Goal: Information Seeking & Learning: Learn about a topic

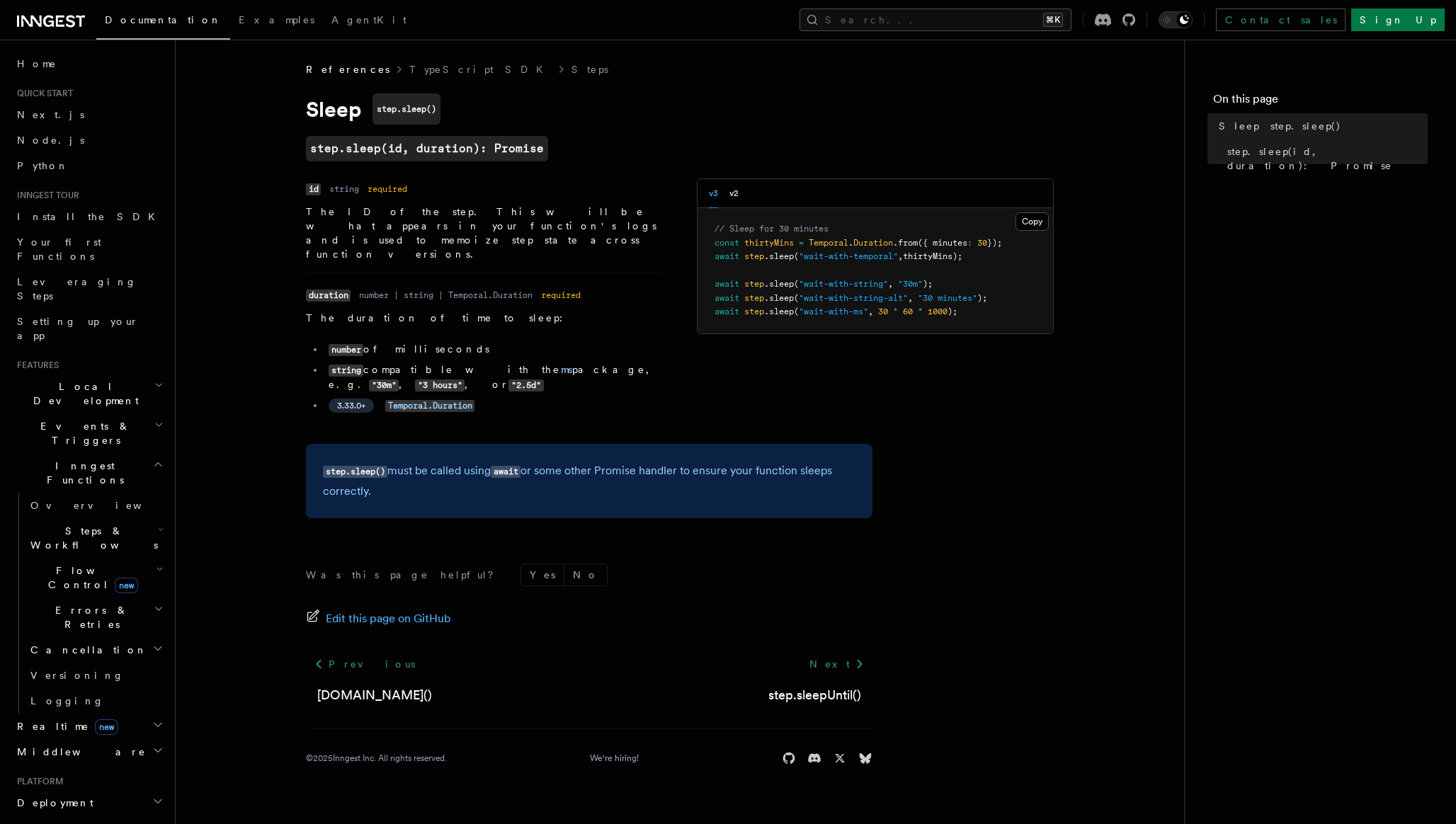
click at [161, 379] on icon "button" at bounding box center [158, 385] width 9 height 12
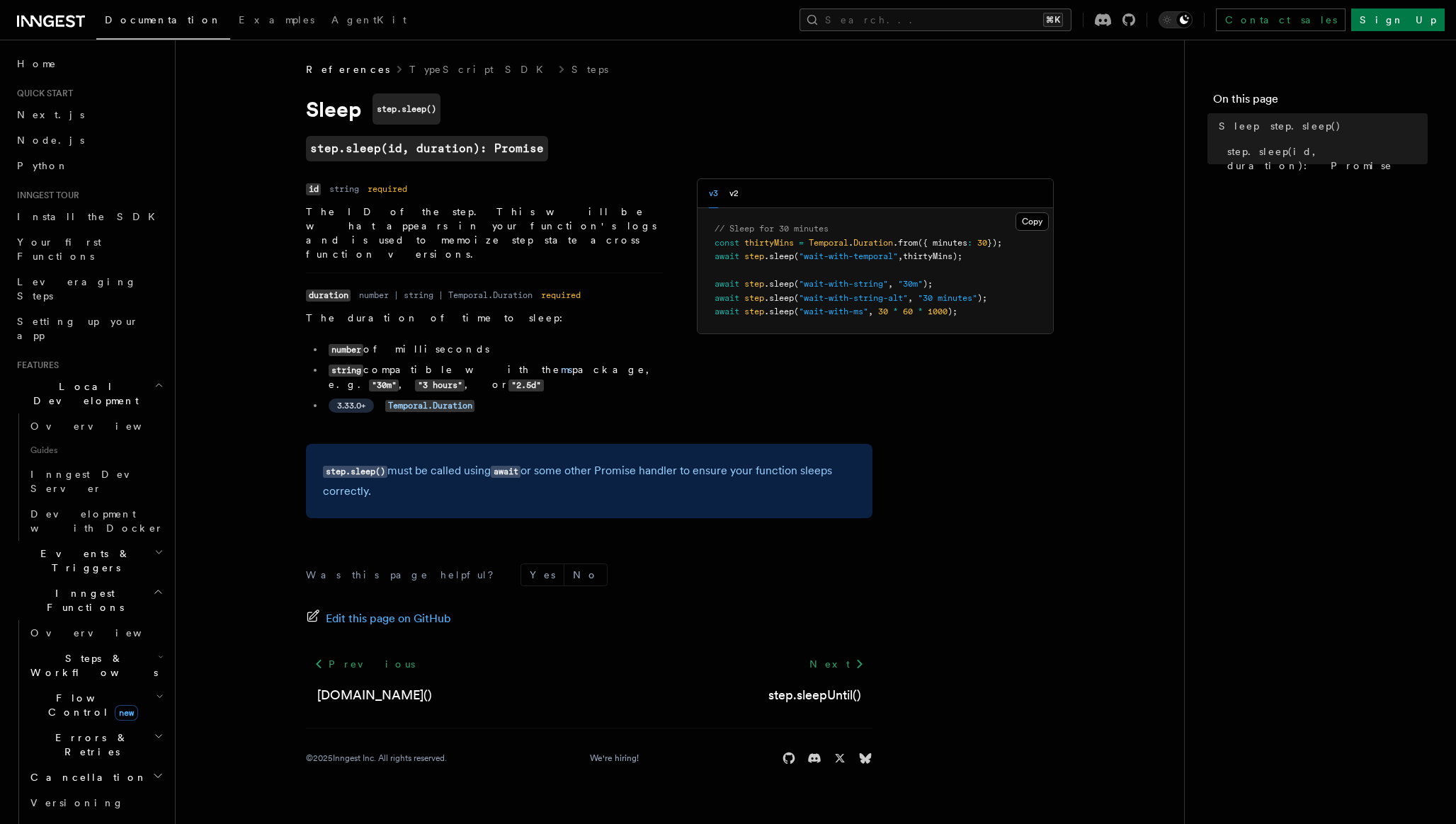
click at [161, 379] on icon "button" at bounding box center [158, 385] width 9 height 12
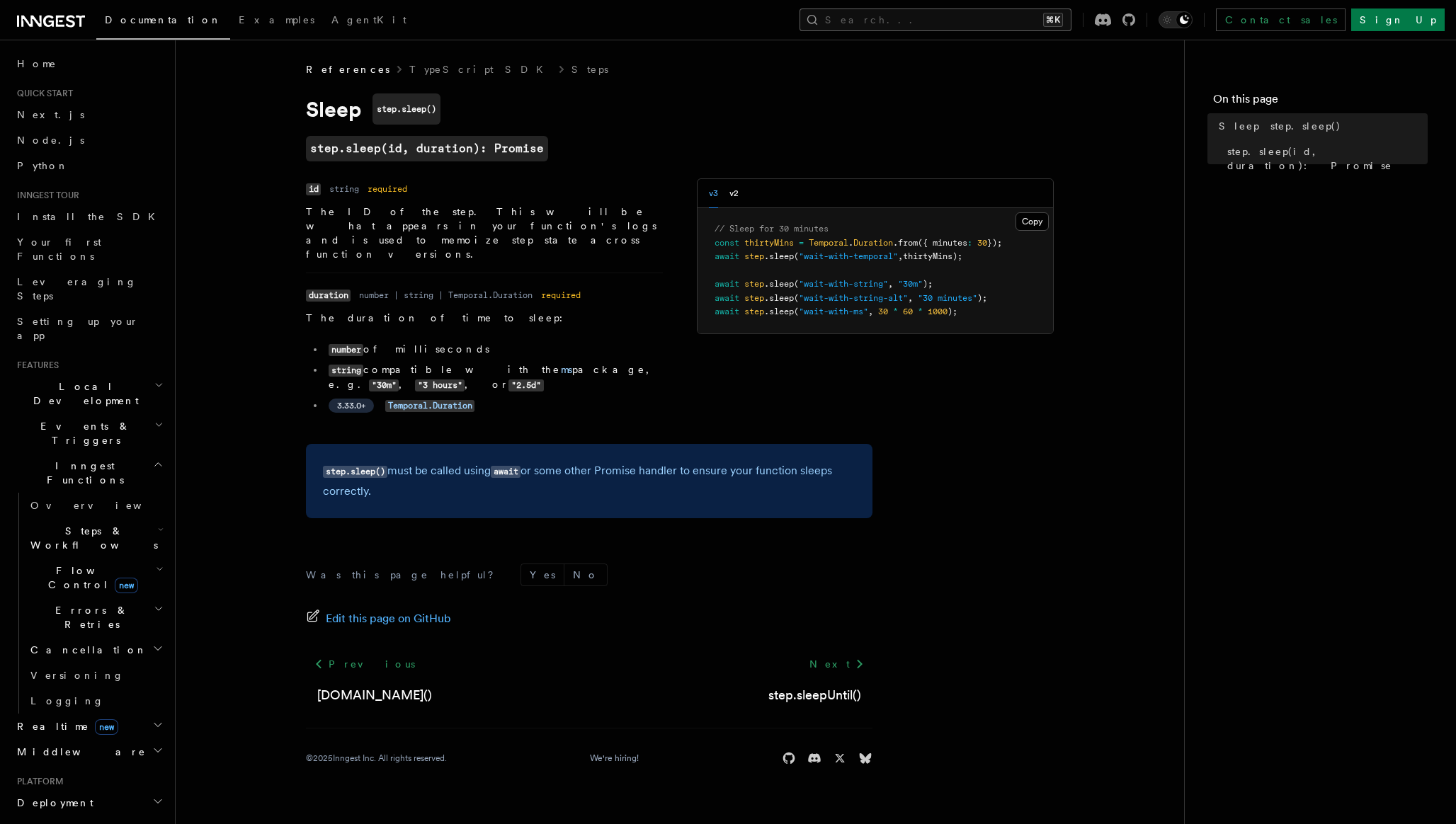
click at [959, 18] on button "Search... ⌘K" at bounding box center [935, 19] width 272 height 22
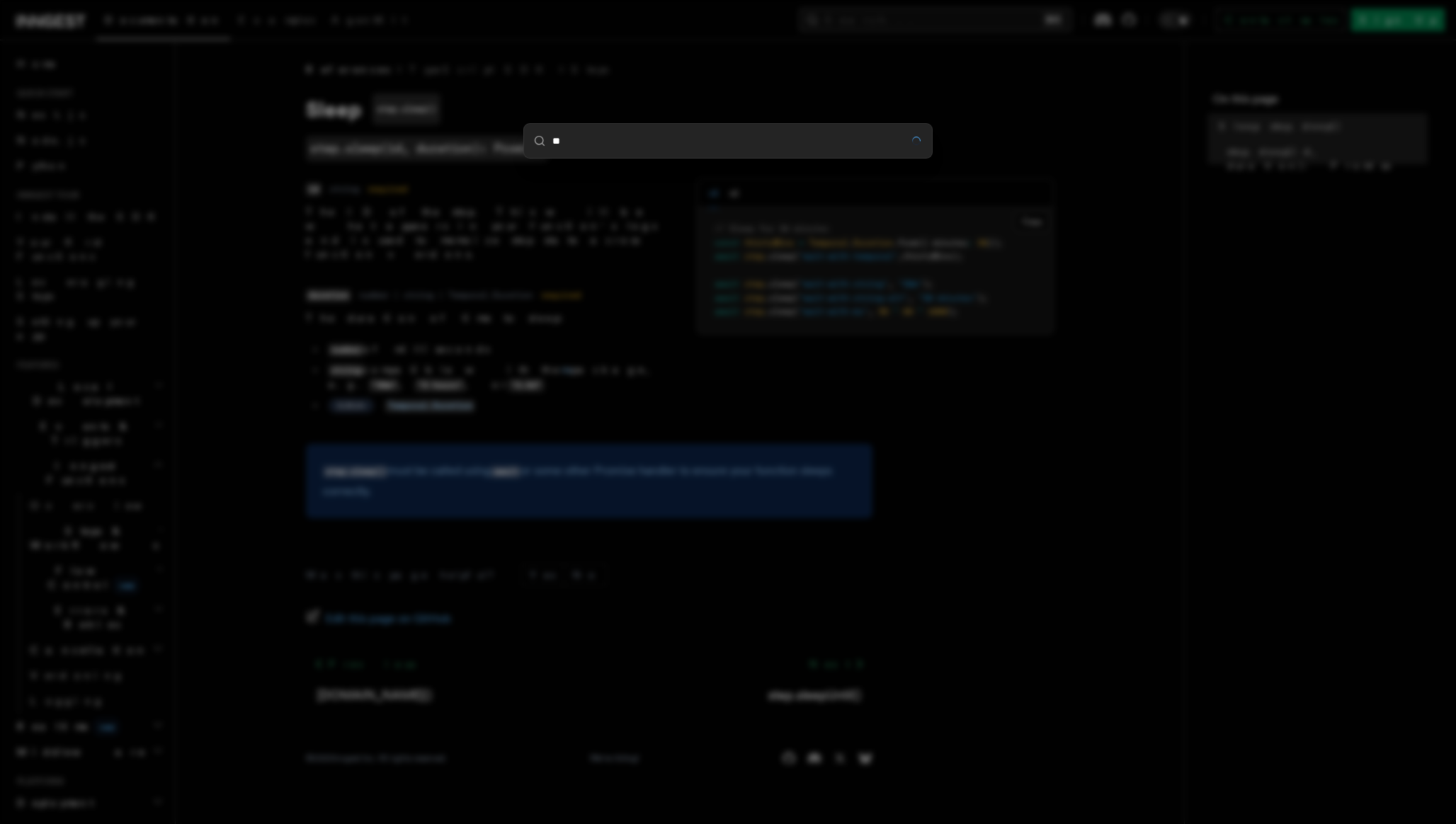
type input "*"
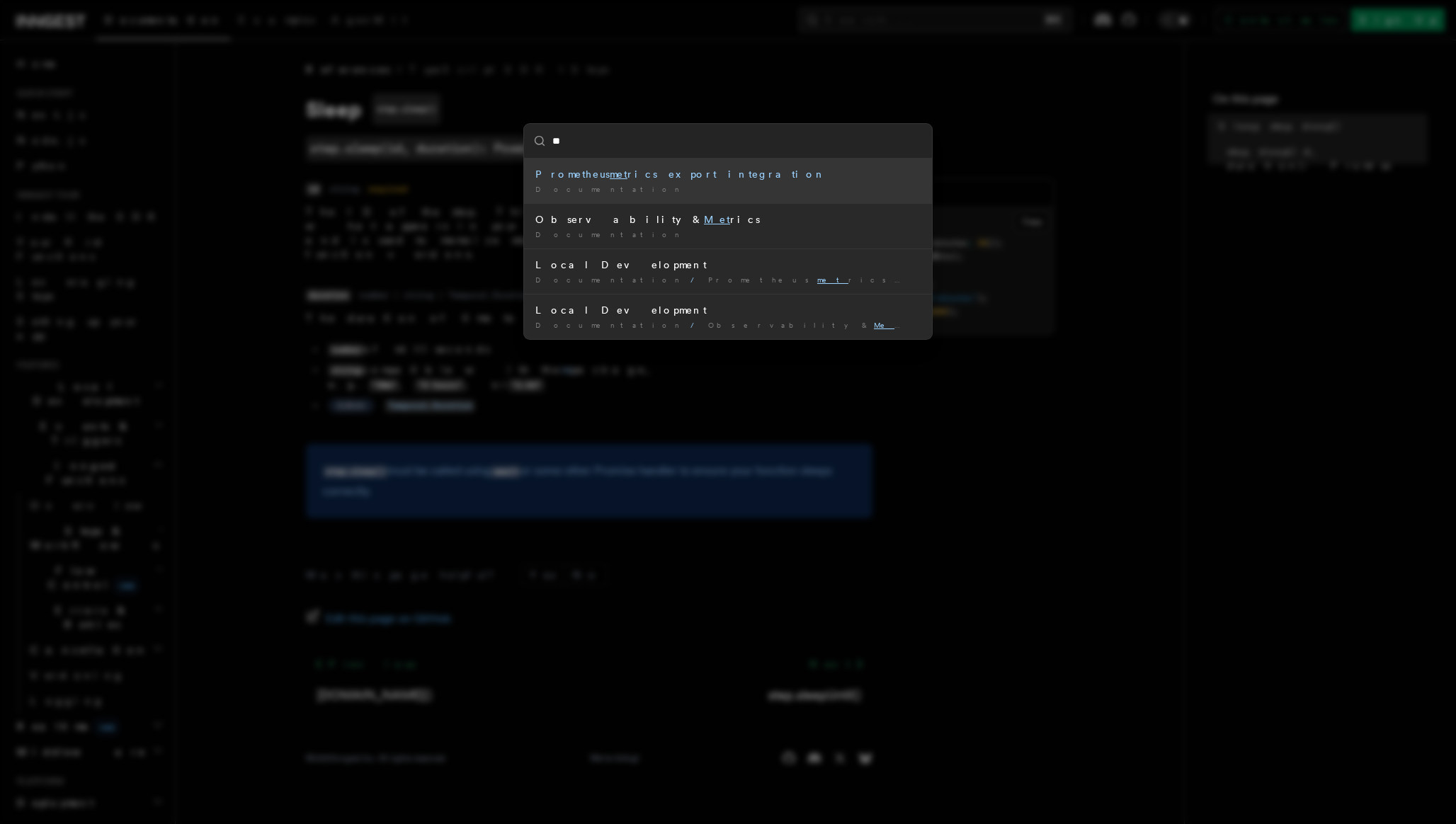
type input "*"
type input "*******"
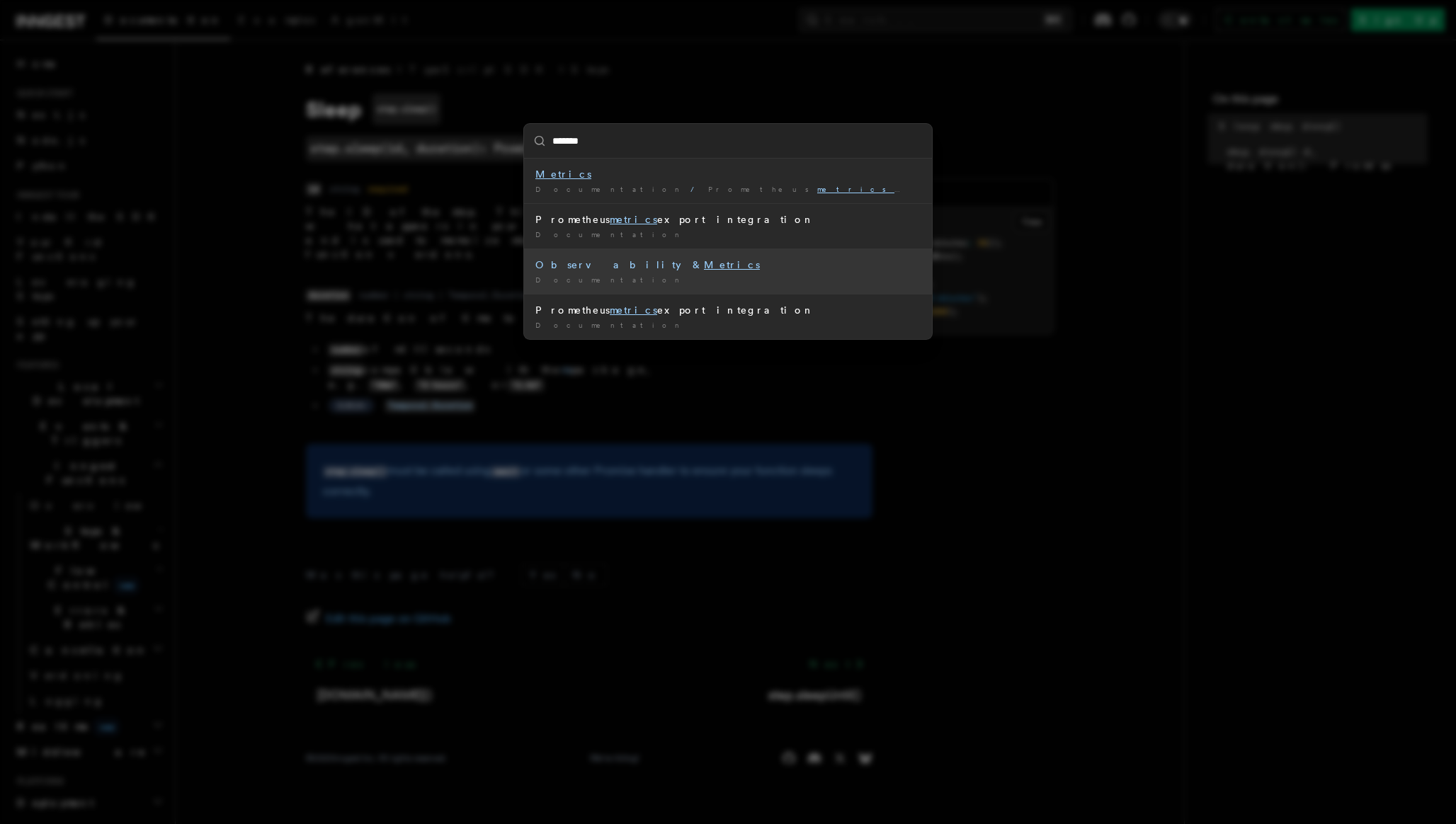
click at [703, 266] on mark "Metrics" at bounding box center [731, 265] width 56 height 12
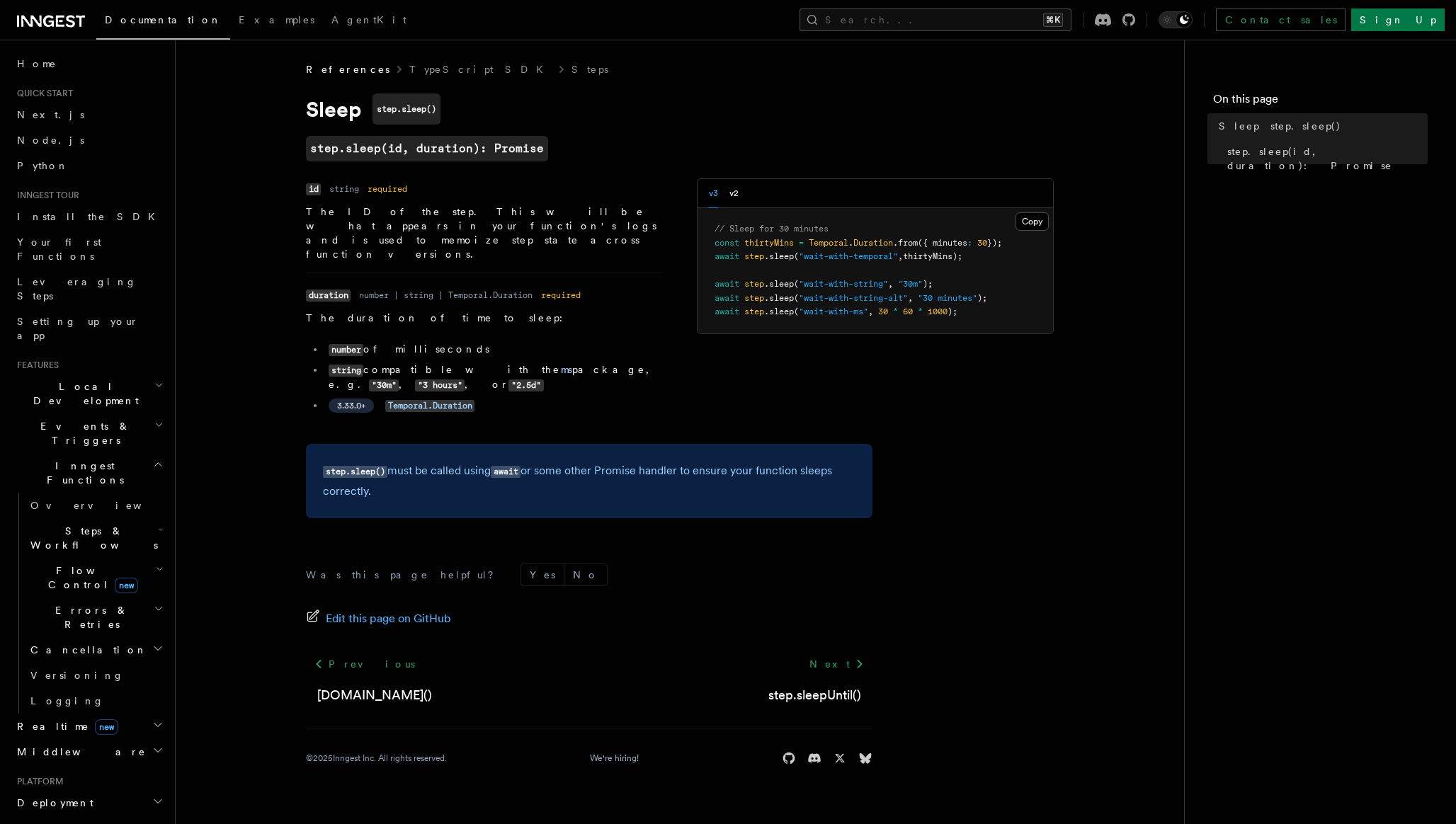
click at [243, 191] on article "References TypeScript SDK Steps Sleep step.sleep() step.sleep(id, duration): Pr…" at bounding box center [679, 431] width 963 height 737
click at [1003, 18] on button "Search... ⌘K" at bounding box center [935, 19] width 272 height 22
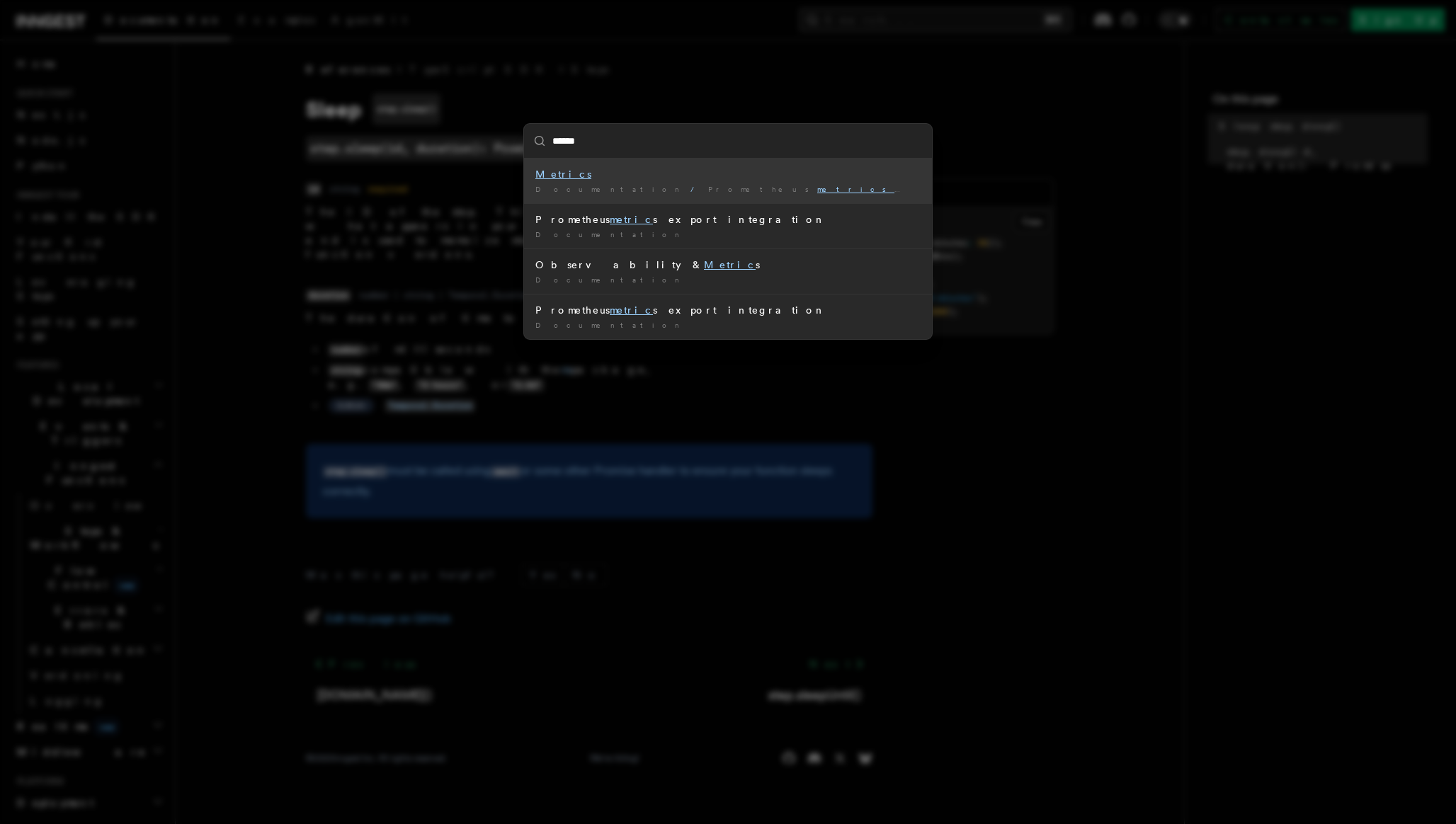
type input "*******"
click at [557, 174] on mark "Metrics" at bounding box center [563, 174] width 56 height 12
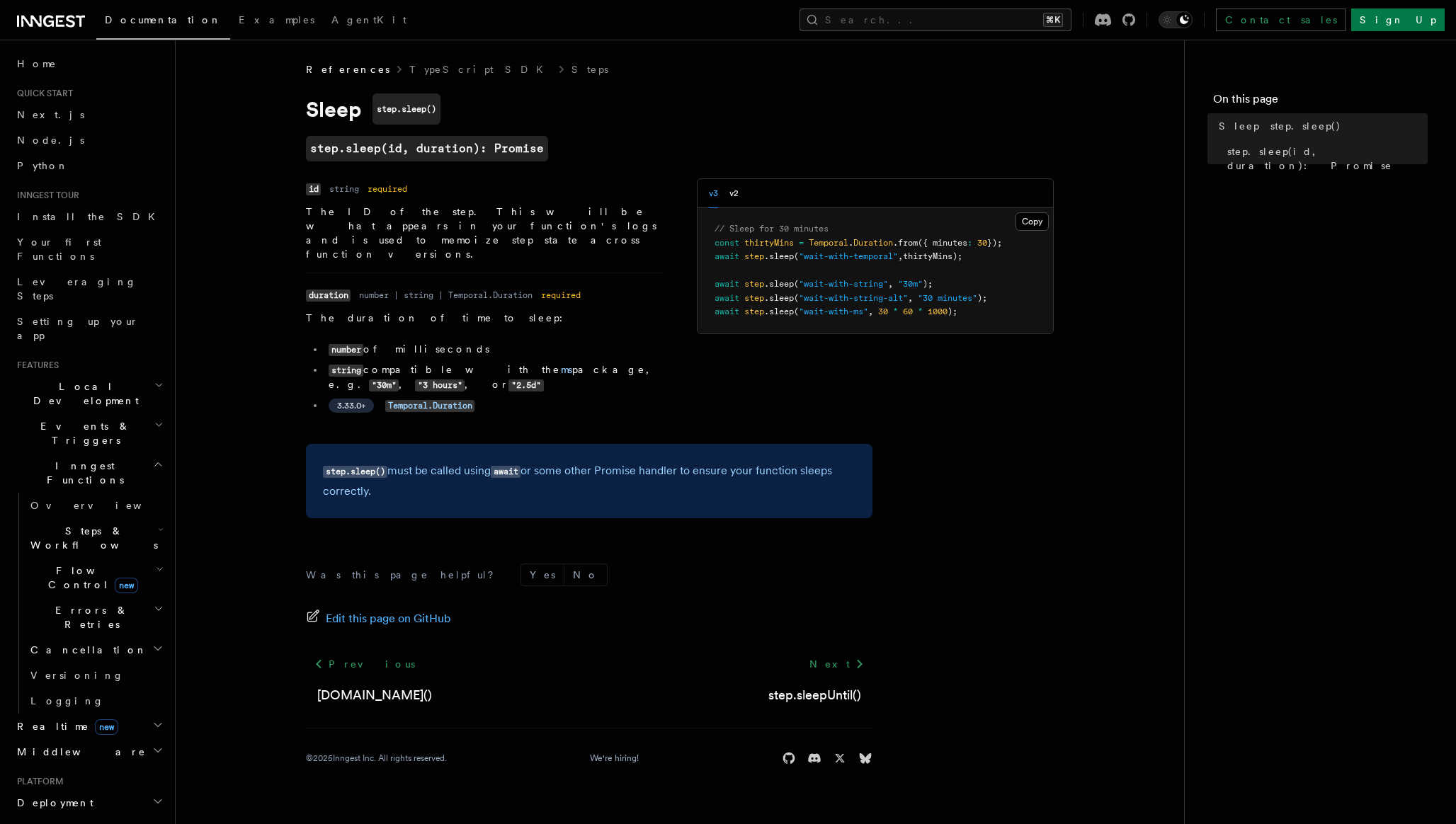
click at [162, 379] on icon "button" at bounding box center [158, 385] width 9 height 12
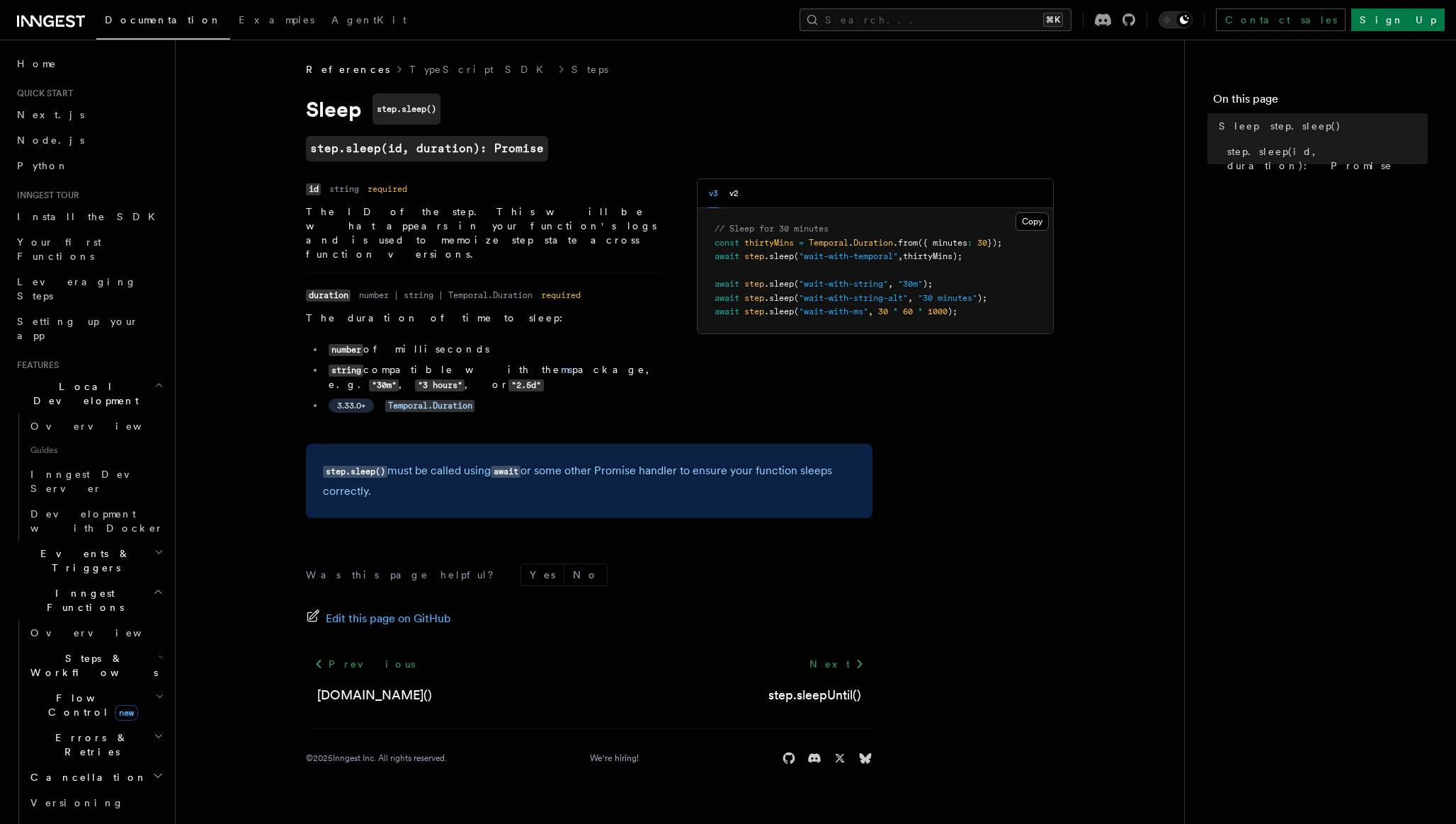
click at [162, 379] on icon "button" at bounding box center [158, 385] width 9 height 12
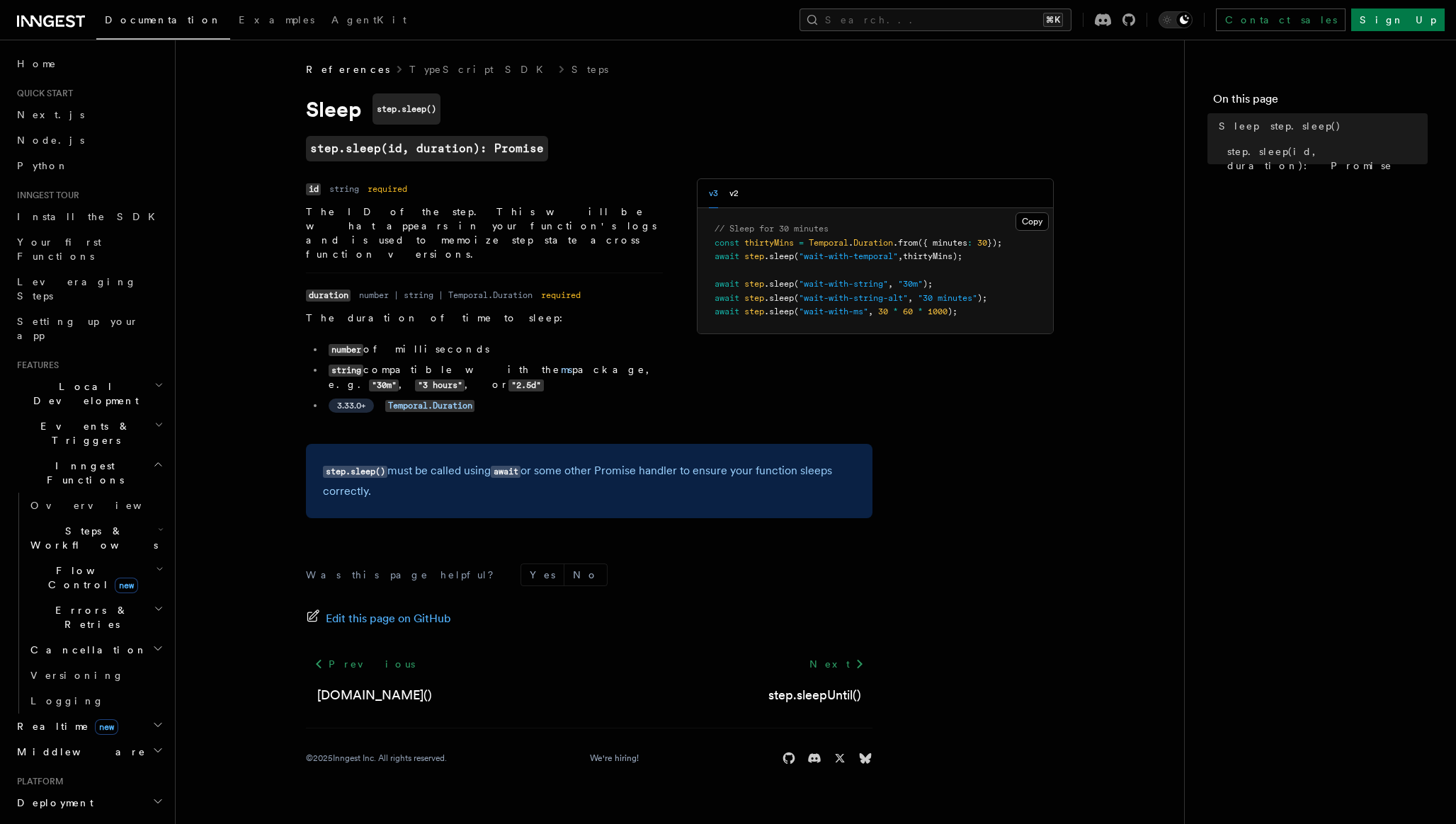
click at [161, 419] on icon "button" at bounding box center [158, 425] width 9 height 12
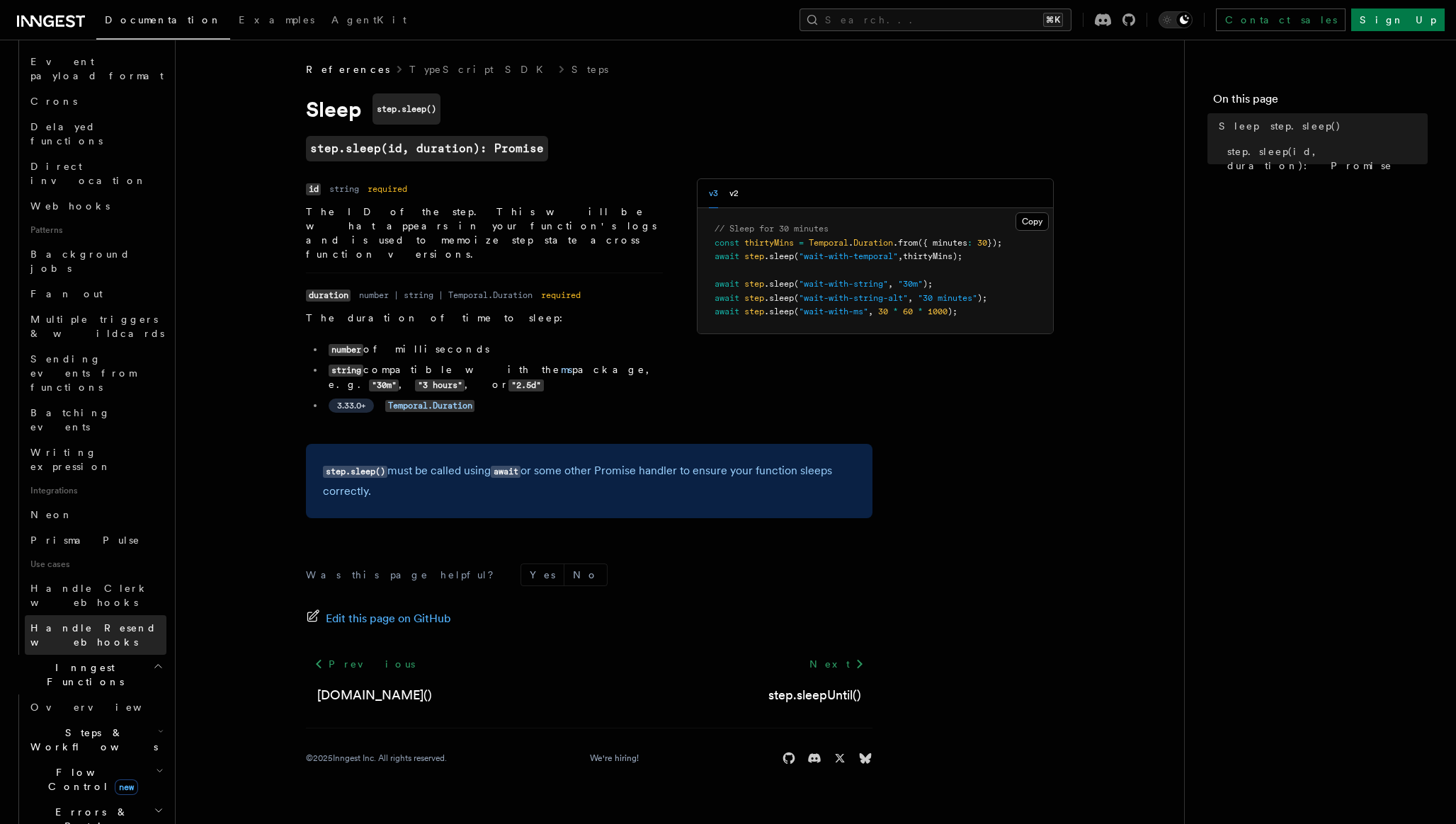
scroll to position [499, 0]
click at [158, 718] on icon "button" at bounding box center [160, 724] width 6 height 12
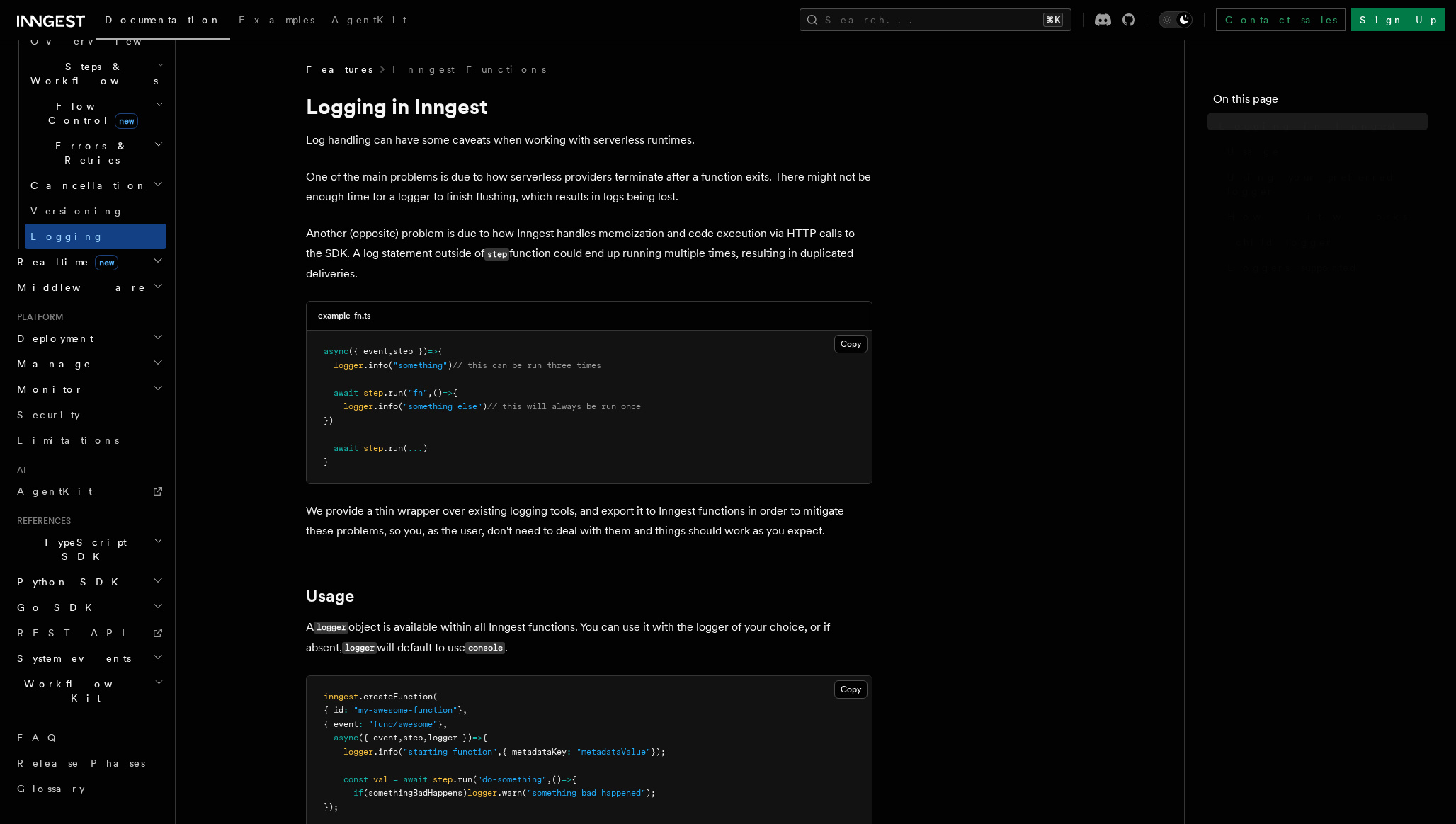
scroll to position [308, 0]
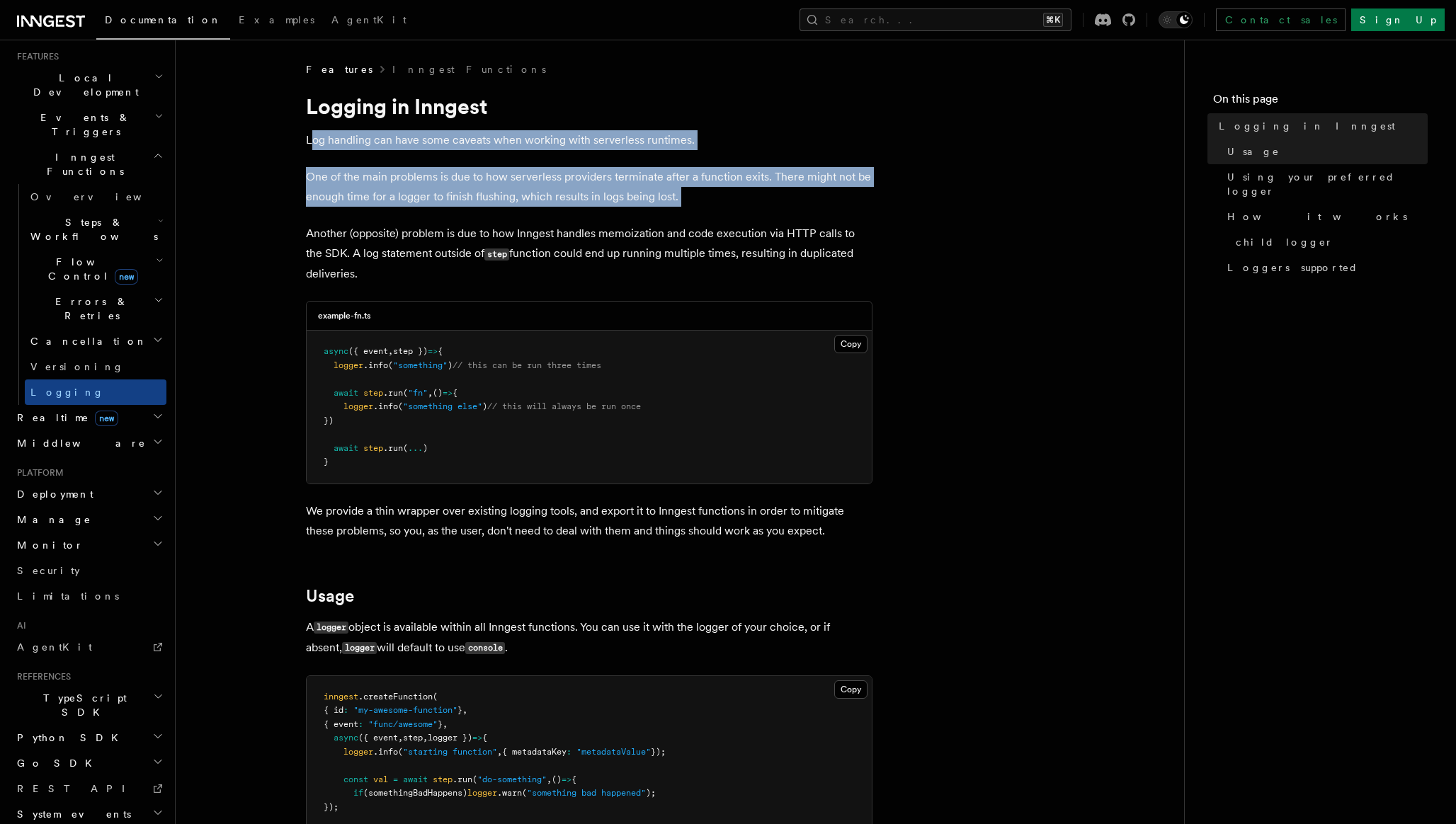
drag, startPoint x: 310, startPoint y: 142, endPoint x: 376, endPoint y: 211, distance: 95.5
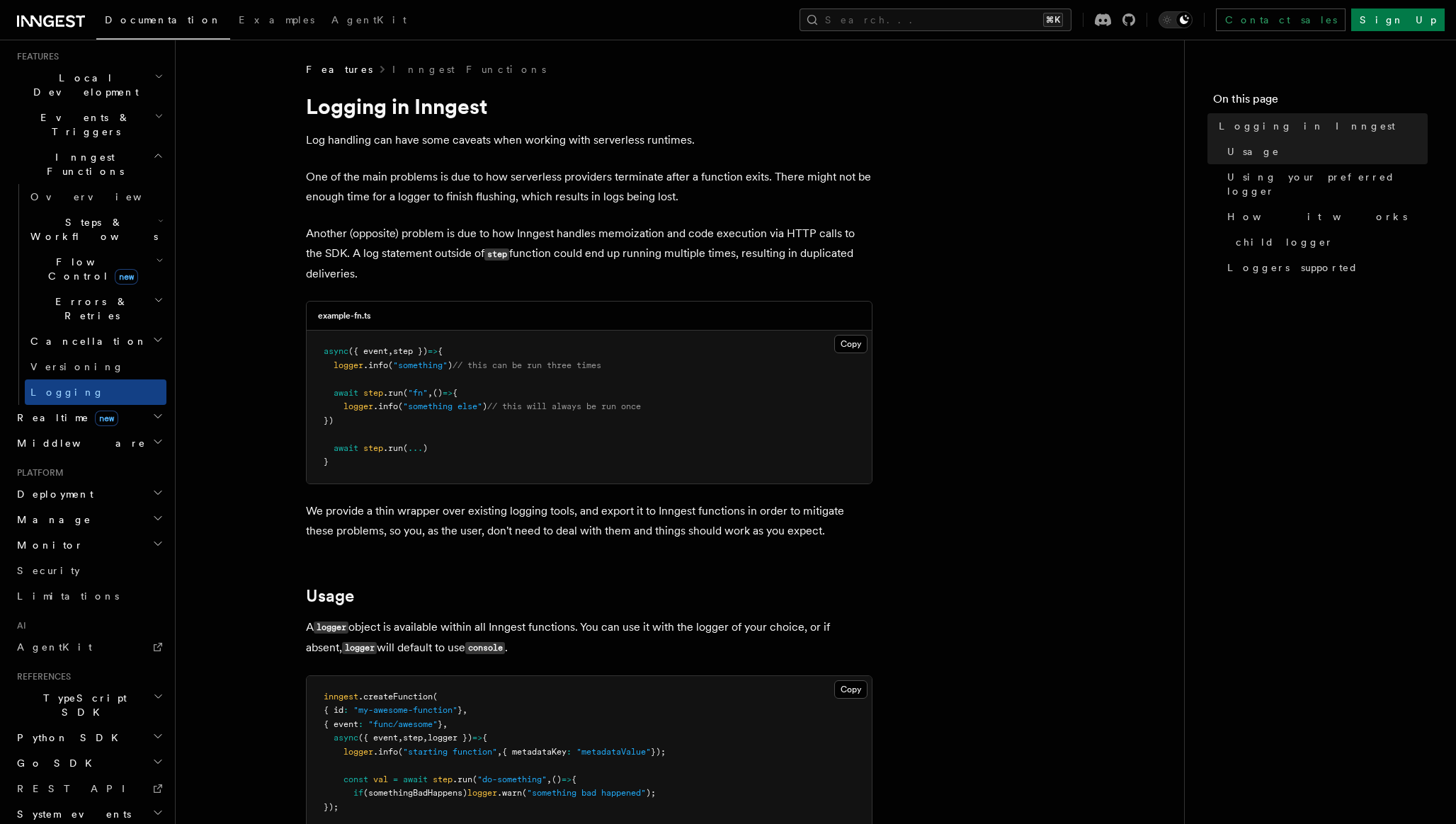
click at [479, 267] on p "Another (opposite) problem is due to how Inngest handles memoization and code e…" at bounding box center [589, 253] width 567 height 60
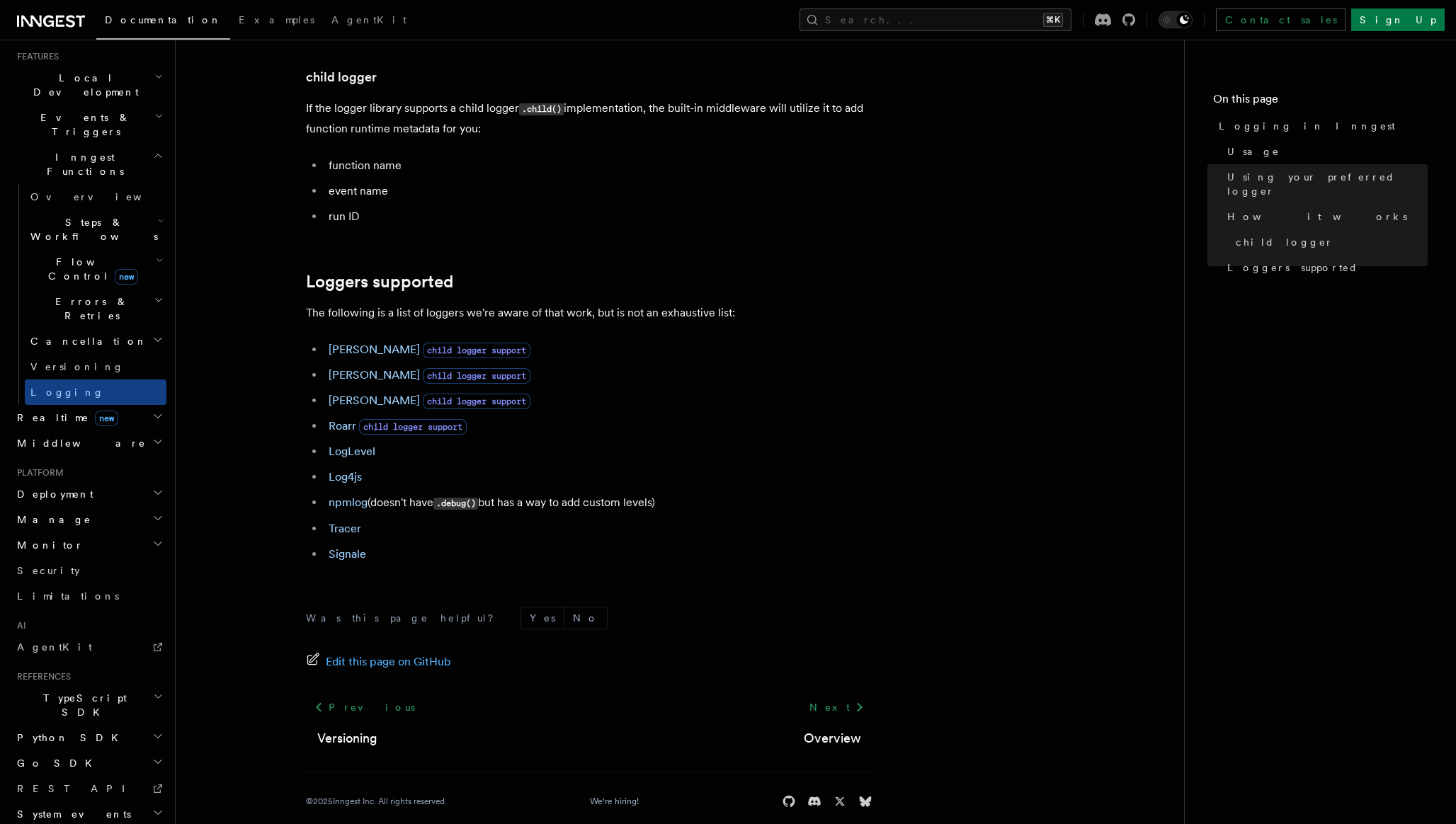
scroll to position [1800, 0]
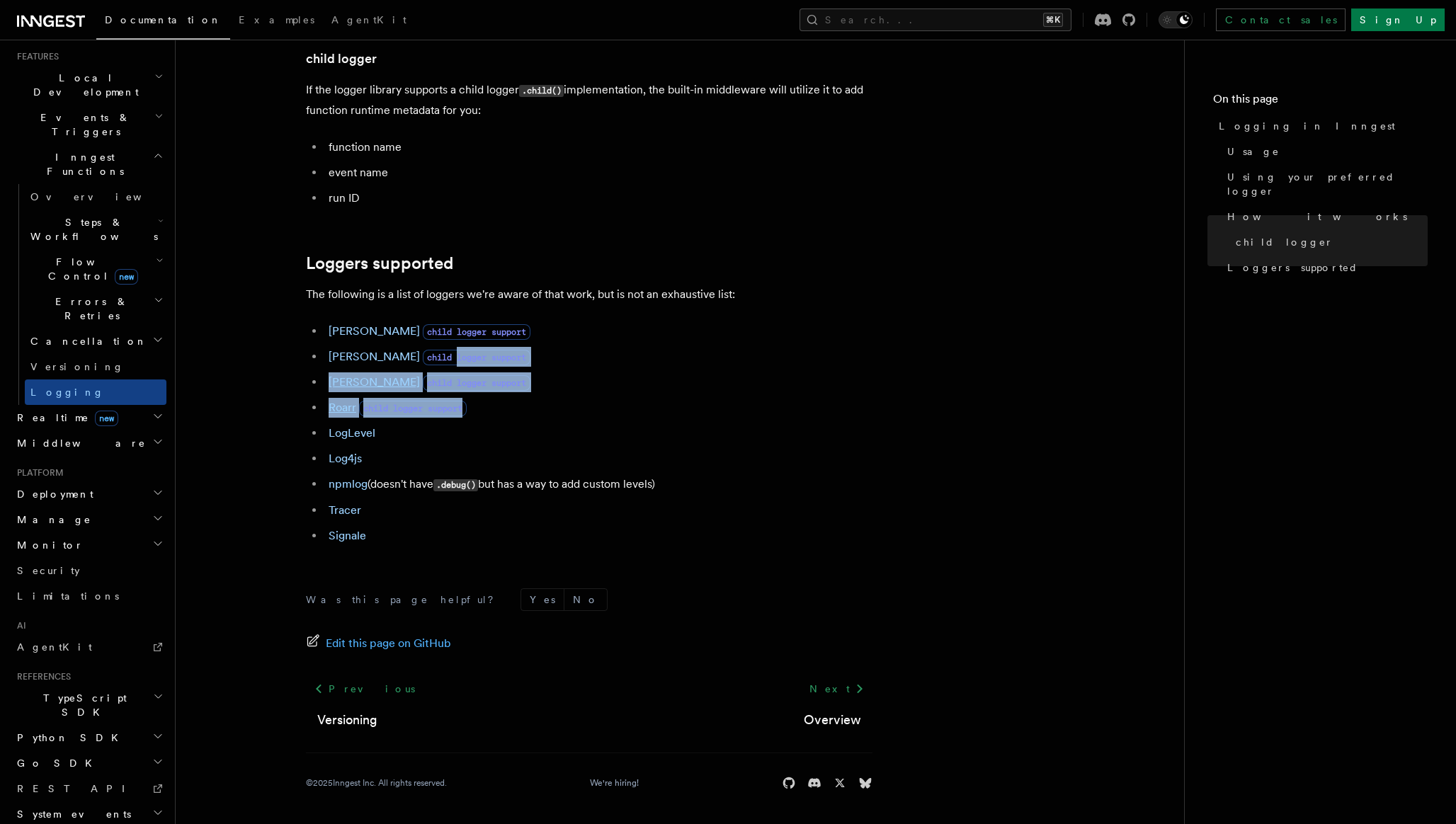
drag, startPoint x: 387, startPoint y: 355, endPoint x: 476, endPoint y: 402, distance: 100.6
click at [476, 402] on ul "Winston child logger support Pino child logger support Bunyan child logger supp…" at bounding box center [589, 433] width 567 height 224
click at [633, 402] on li "Roarr child logger support" at bounding box center [598, 407] width 548 height 20
click at [160, 411] on icon "button" at bounding box center [158, 417] width 12 height 12
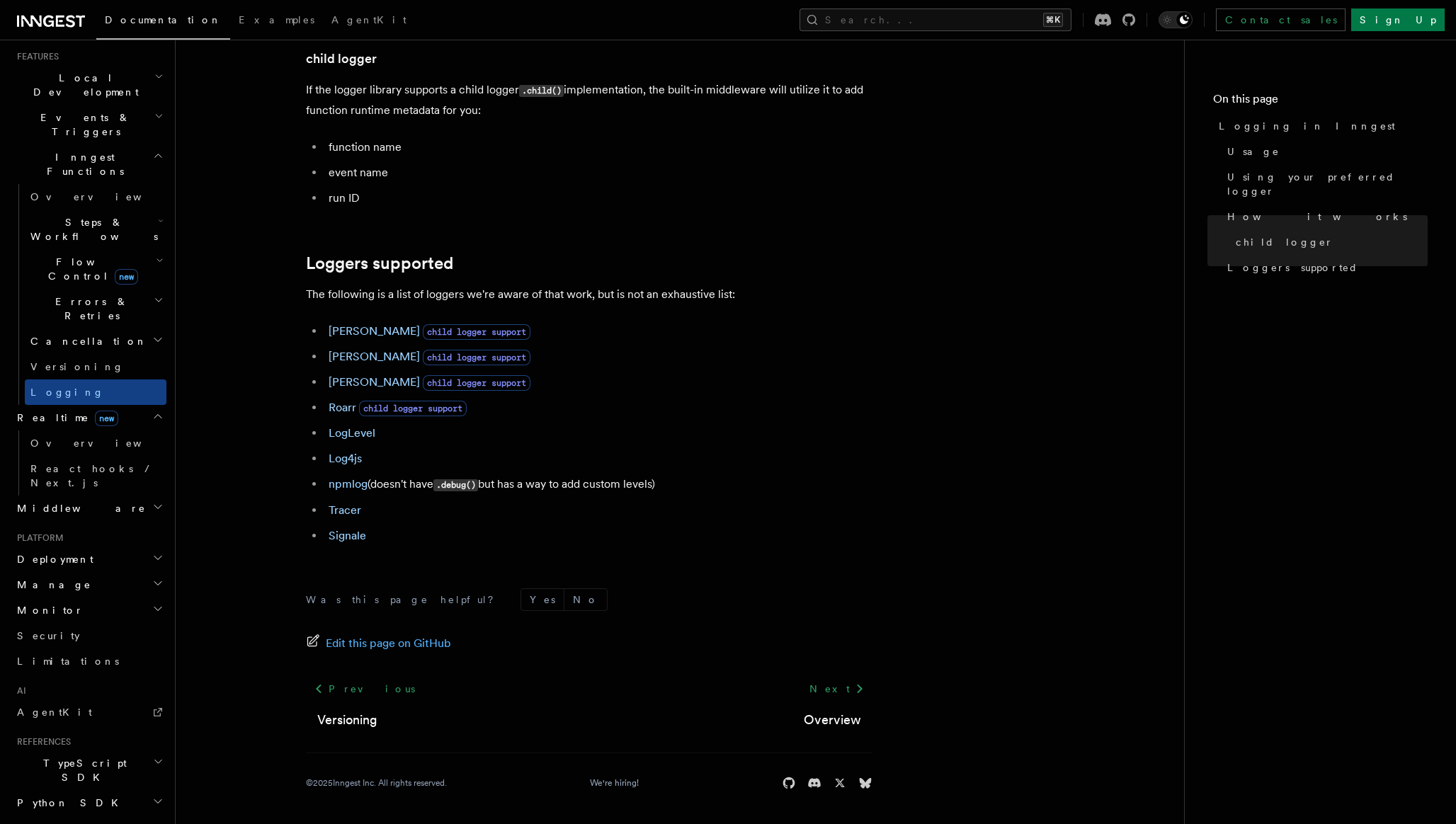
click at [159, 501] on icon "button" at bounding box center [158, 507] width 12 height 12
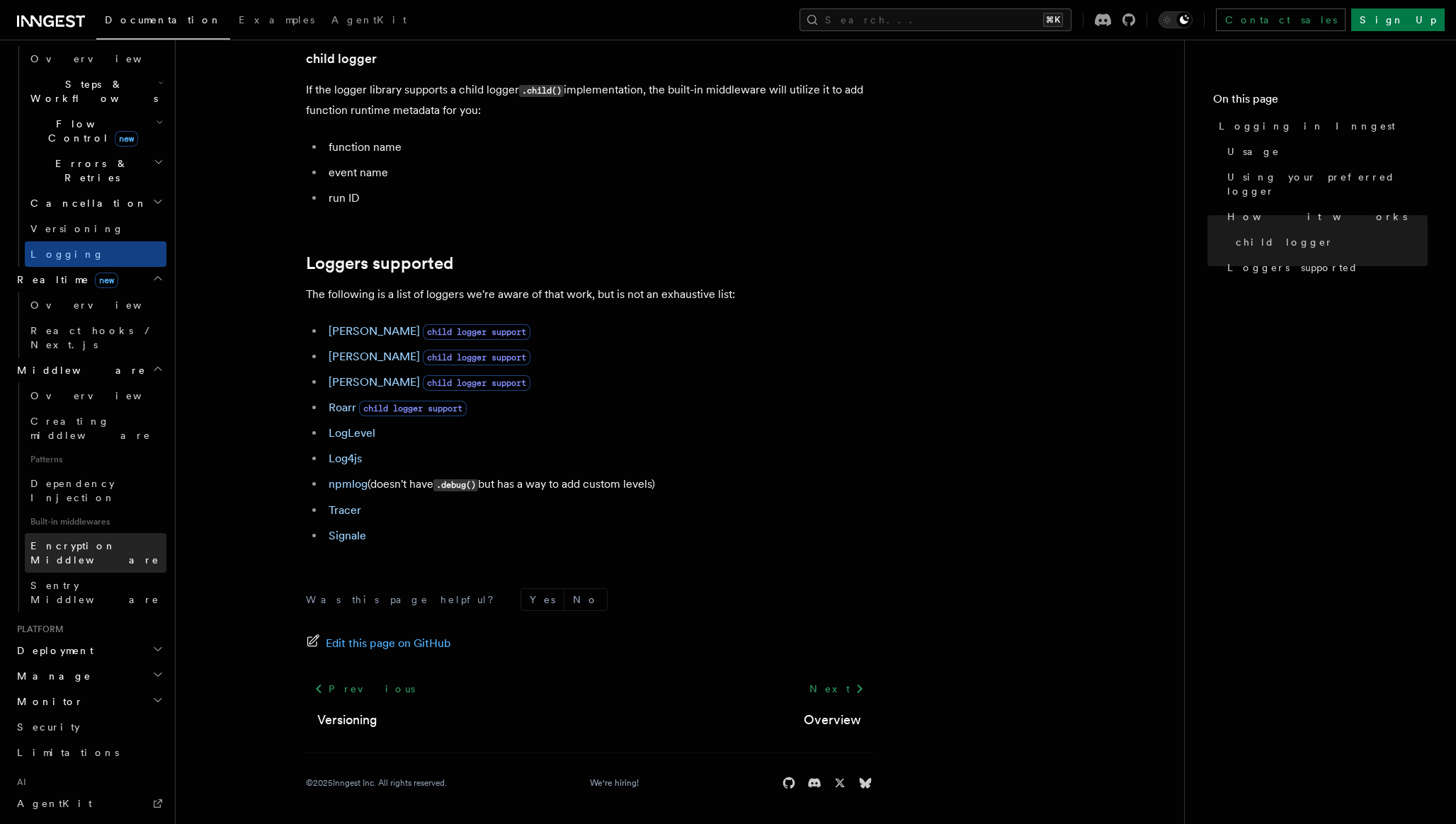
scroll to position [457, 0]
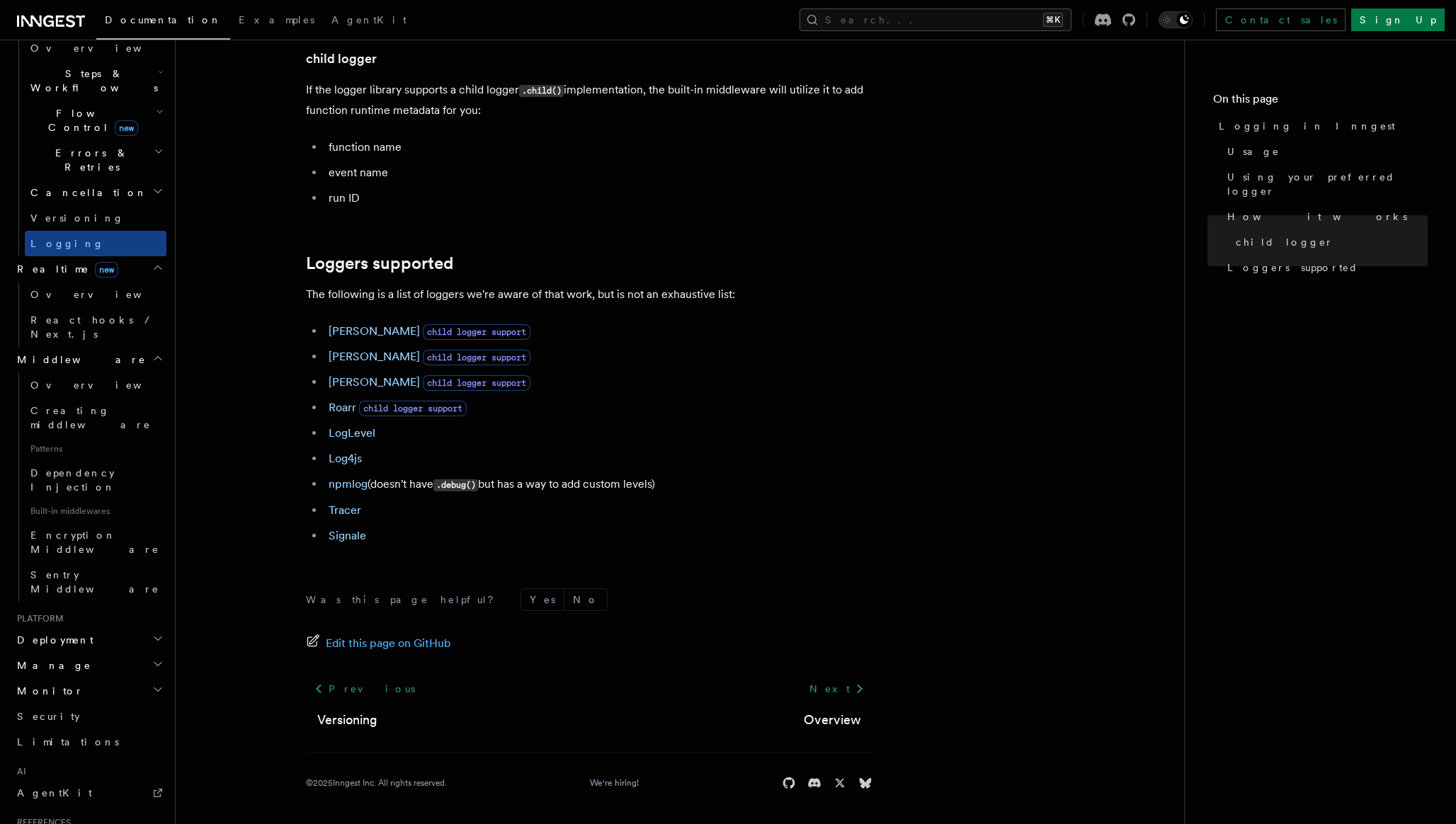
click at [156, 632] on icon "button" at bounding box center [158, 638] width 12 height 12
click at [159, 800] on icon "button" at bounding box center [160, 806] width 7 height 12
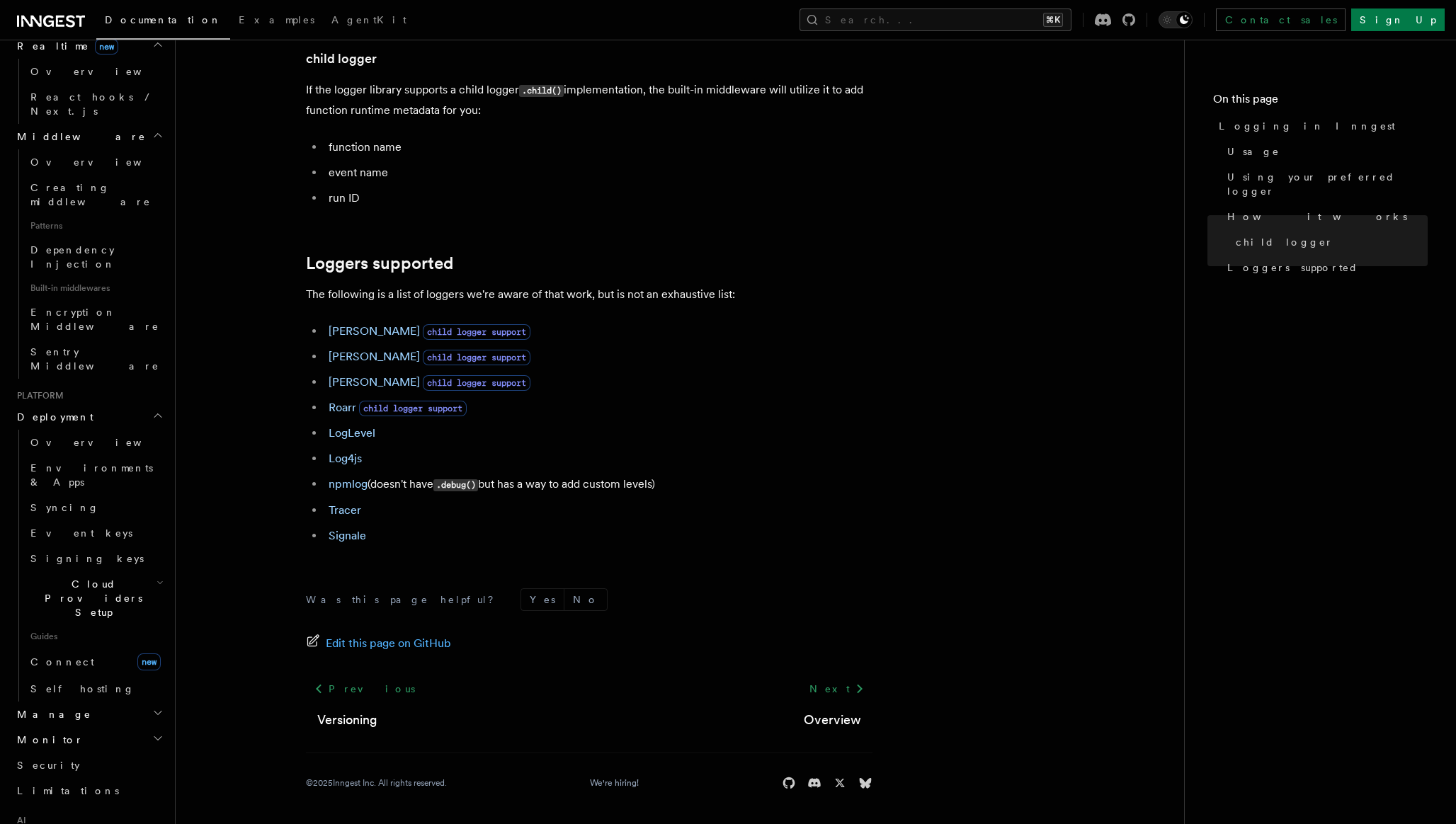
scroll to position [689, 0]
click at [158, 698] on icon "button" at bounding box center [158, 704] width 12 height 12
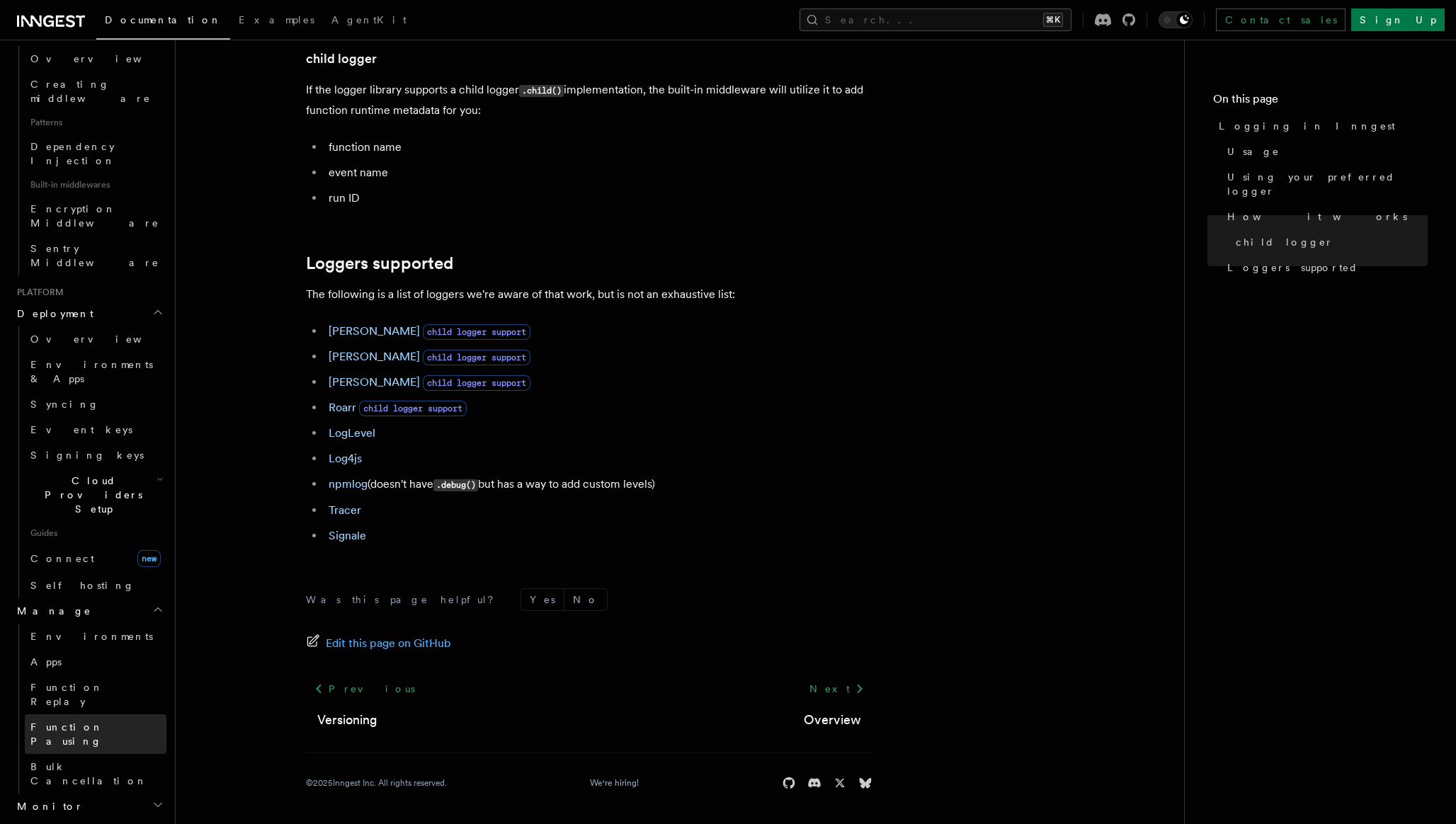
scroll to position [784, 0]
click at [155, 798] on icon "button" at bounding box center [158, 804] width 12 height 12
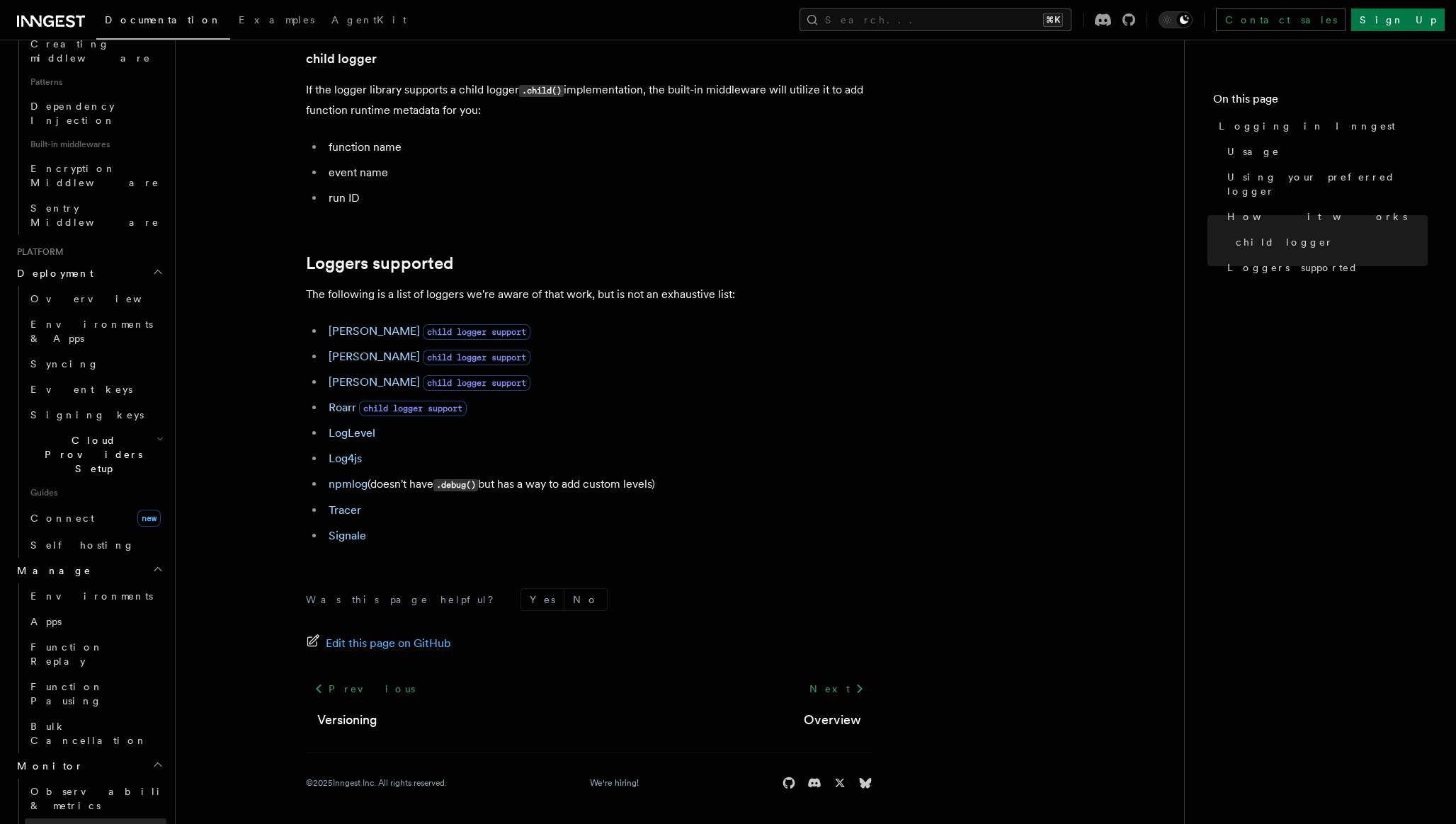
scroll to position [821, 0]
click at [73, 788] on span "Observability & metrics" at bounding box center [103, 801] width 146 height 26
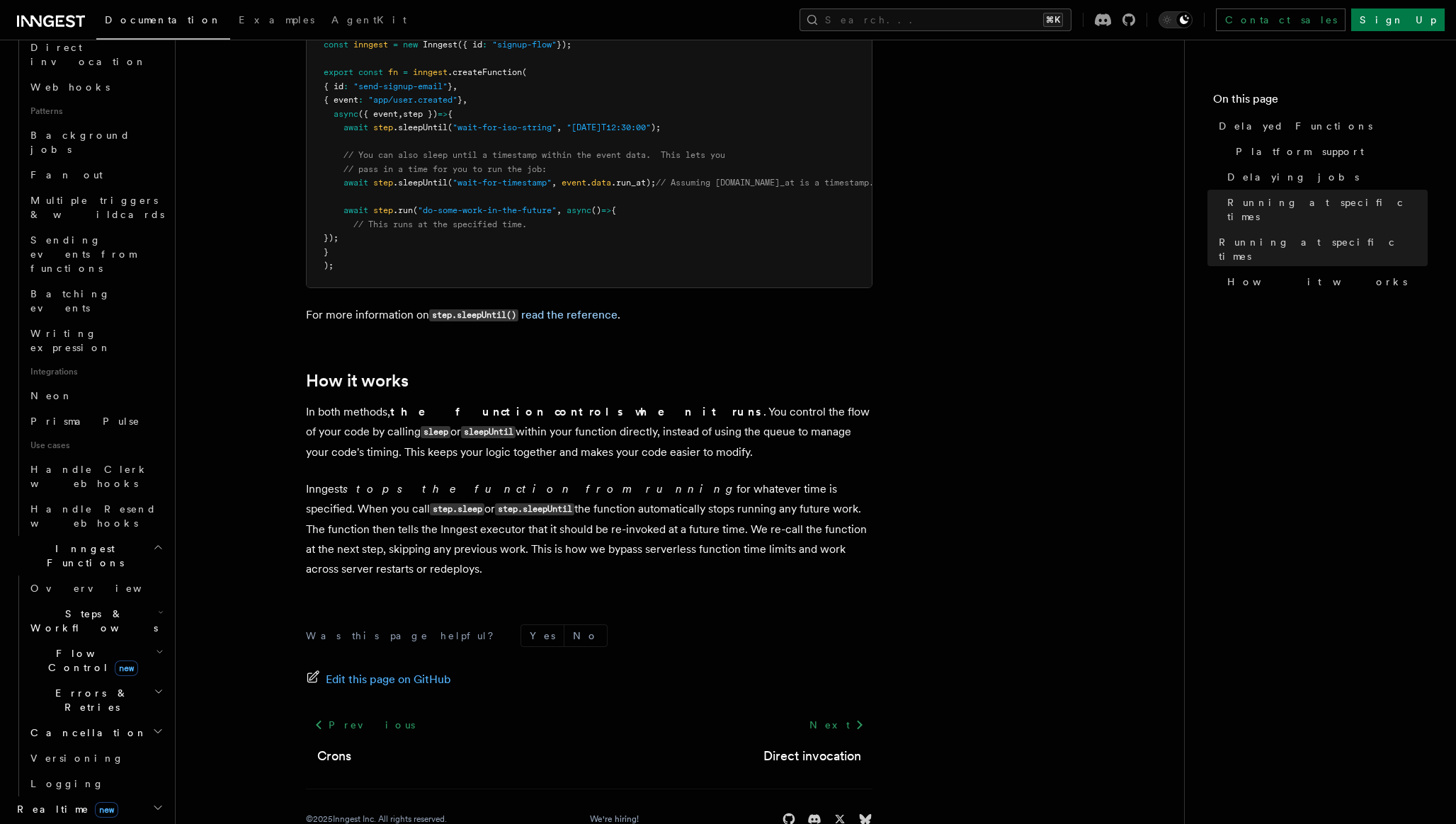
scroll to position [832, 0]
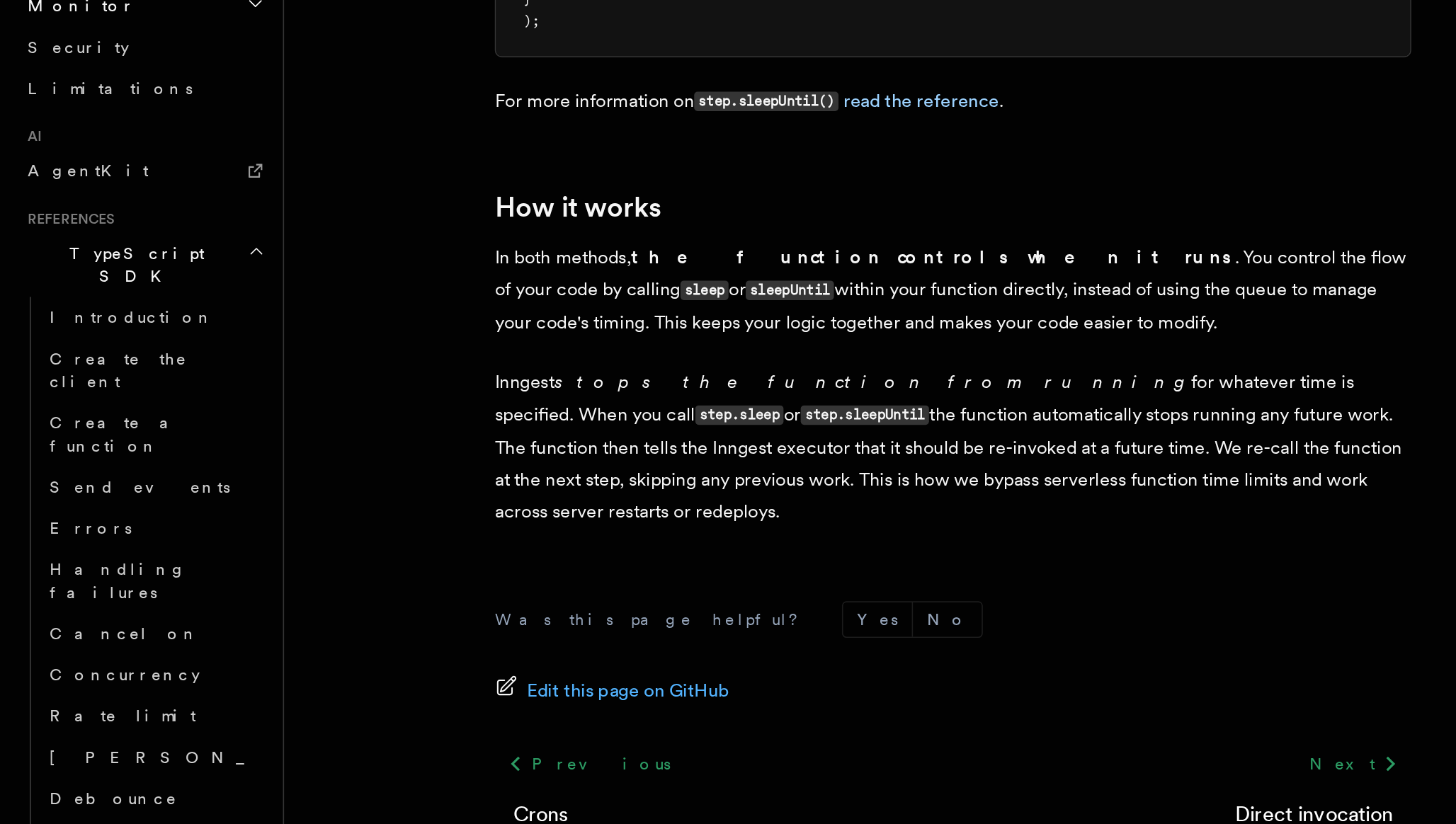
scroll to position [1291, 0]
